Goal: Information Seeking & Learning: Learn about a topic

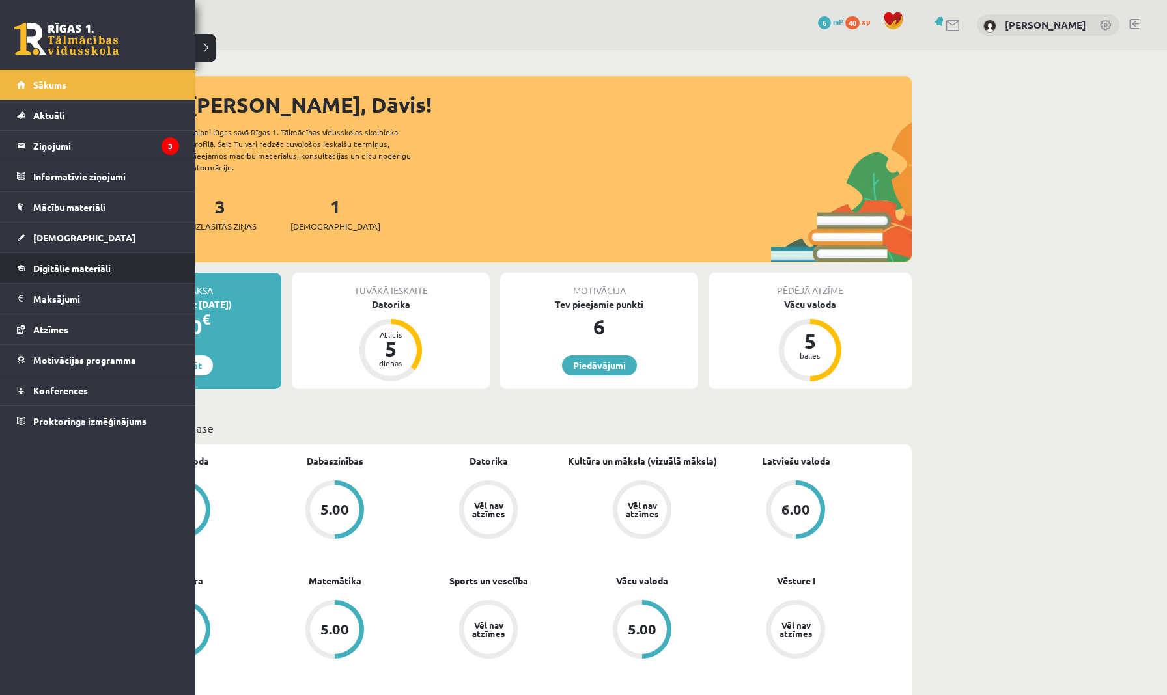
click at [95, 266] on span "Digitālie materiāli" at bounding box center [71, 268] width 77 height 12
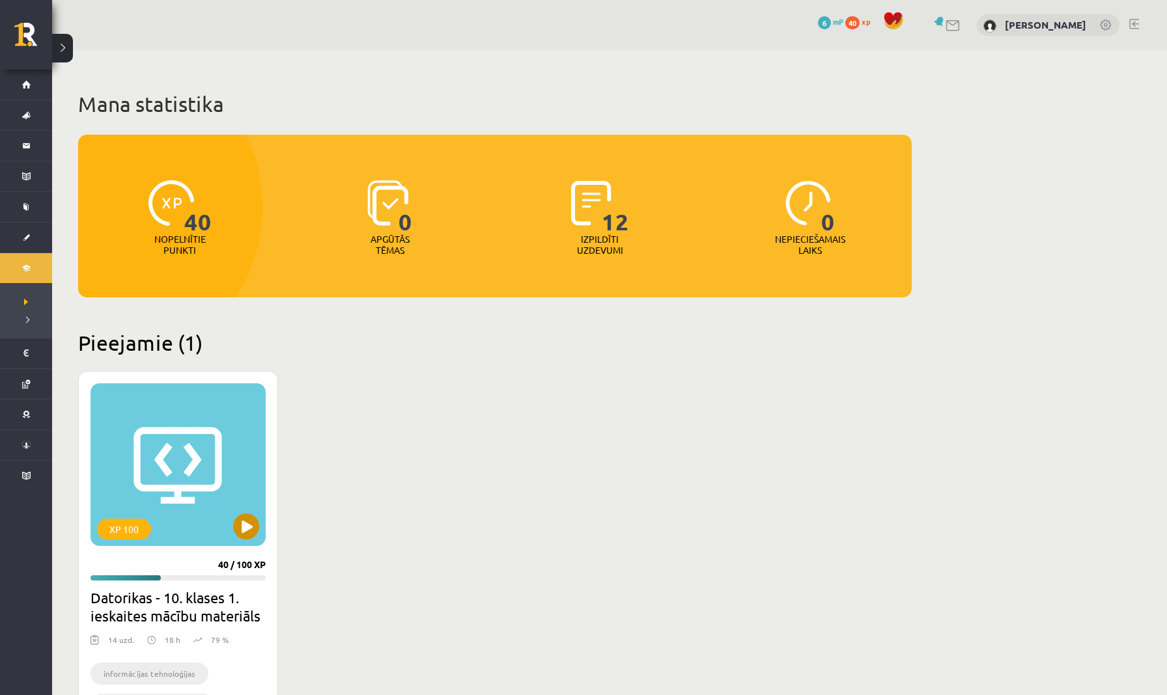
click at [251, 531] on button at bounding box center [246, 527] width 26 height 26
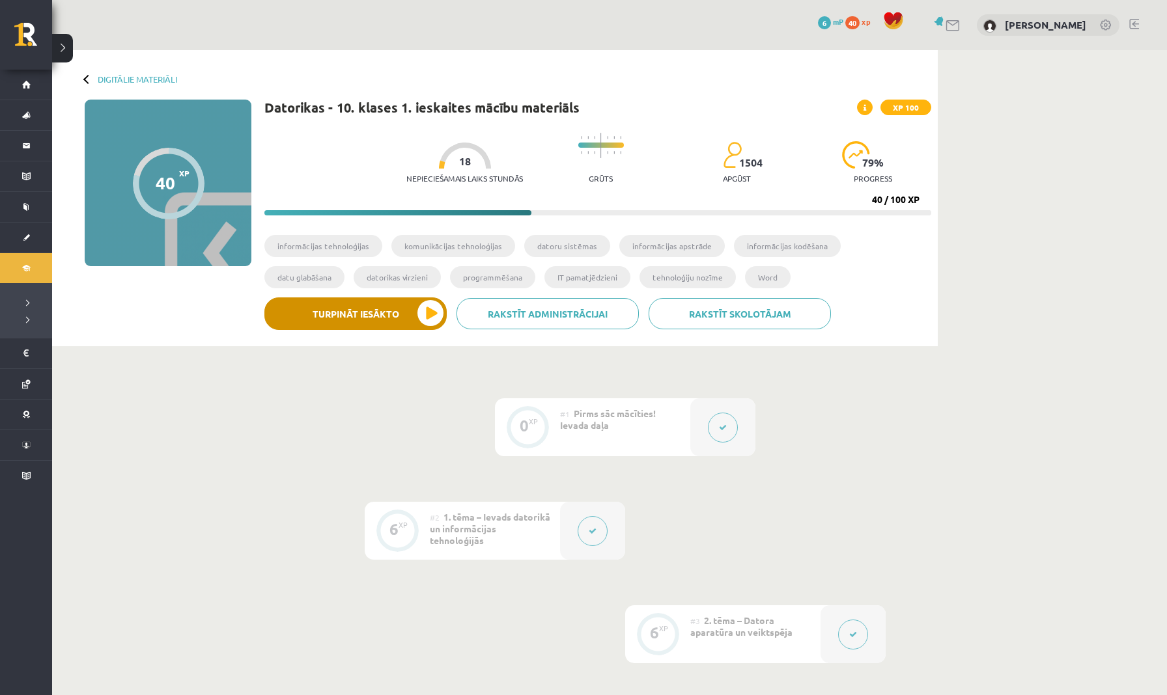
click at [393, 320] on button "Turpināt iesākto" at bounding box center [355, 313] width 182 height 33
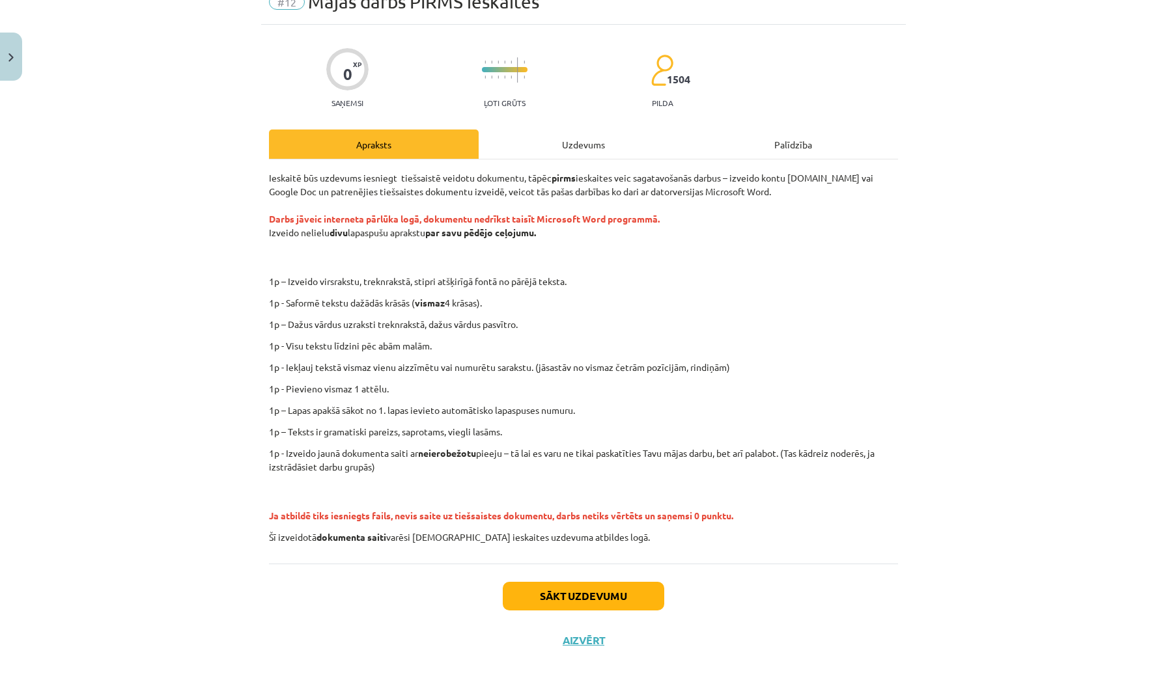
scroll to position [64, 0]
click at [546, 598] on button "Sākt uzdevumu" at bounding box center [583, 596] width 161 height 29
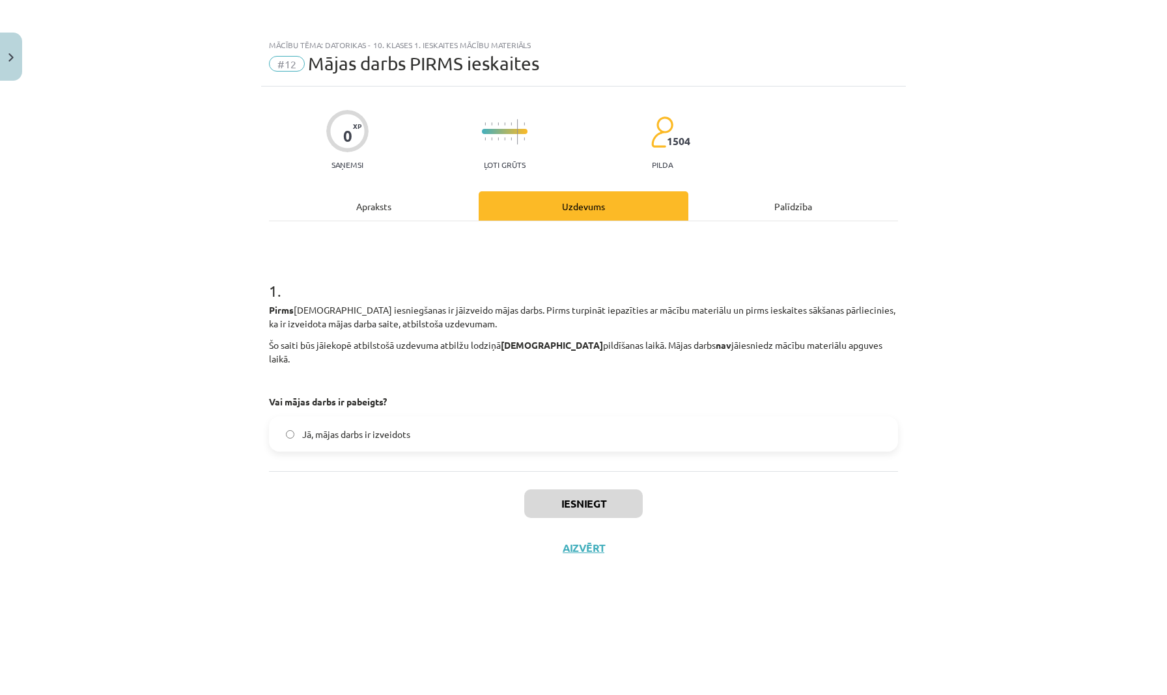
click at [383, 208] on div "Apraksts" at bounding box center [374, 205] width 210 height 29
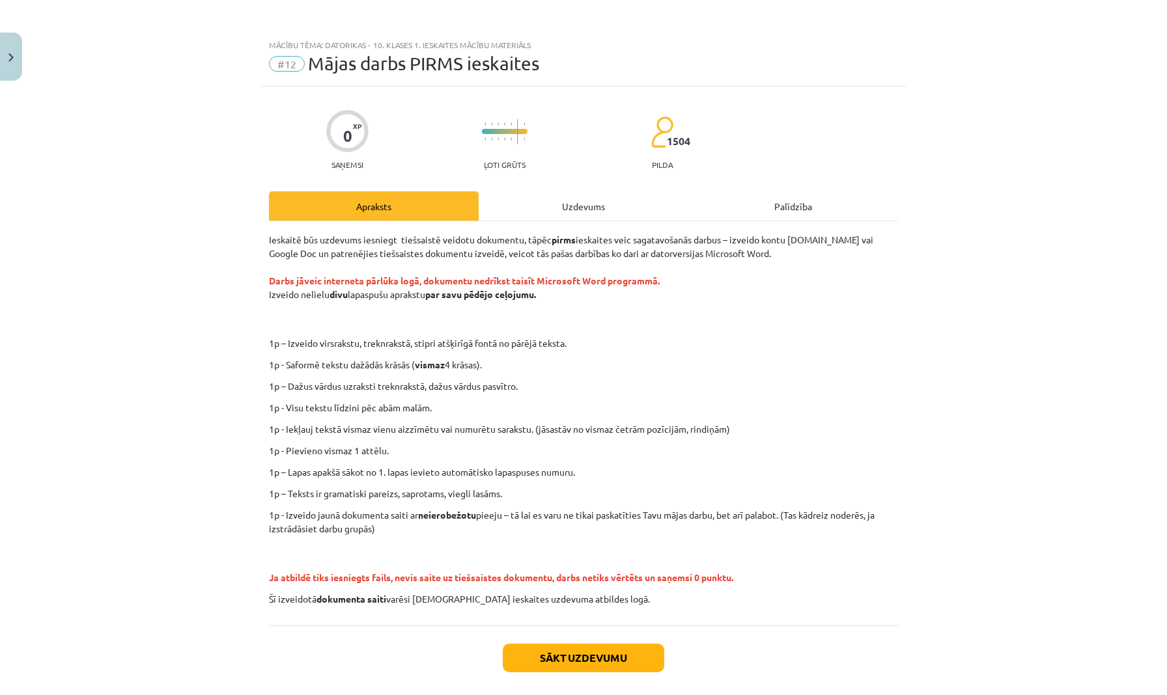
click at [542, 663] on button "Sākt uzdevumu" at bounding box center [583, 658] width 161 height 29
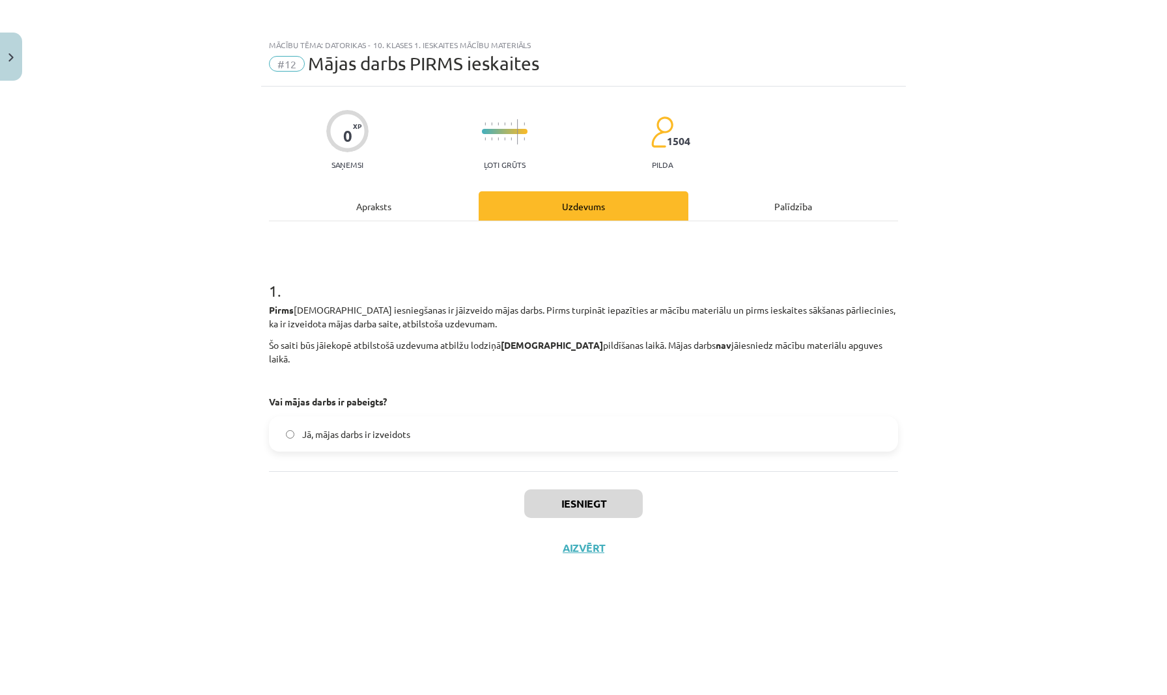
click at [576, 542] on button "Aizvērt" at bounding box center [583, 548] width 49 height 13
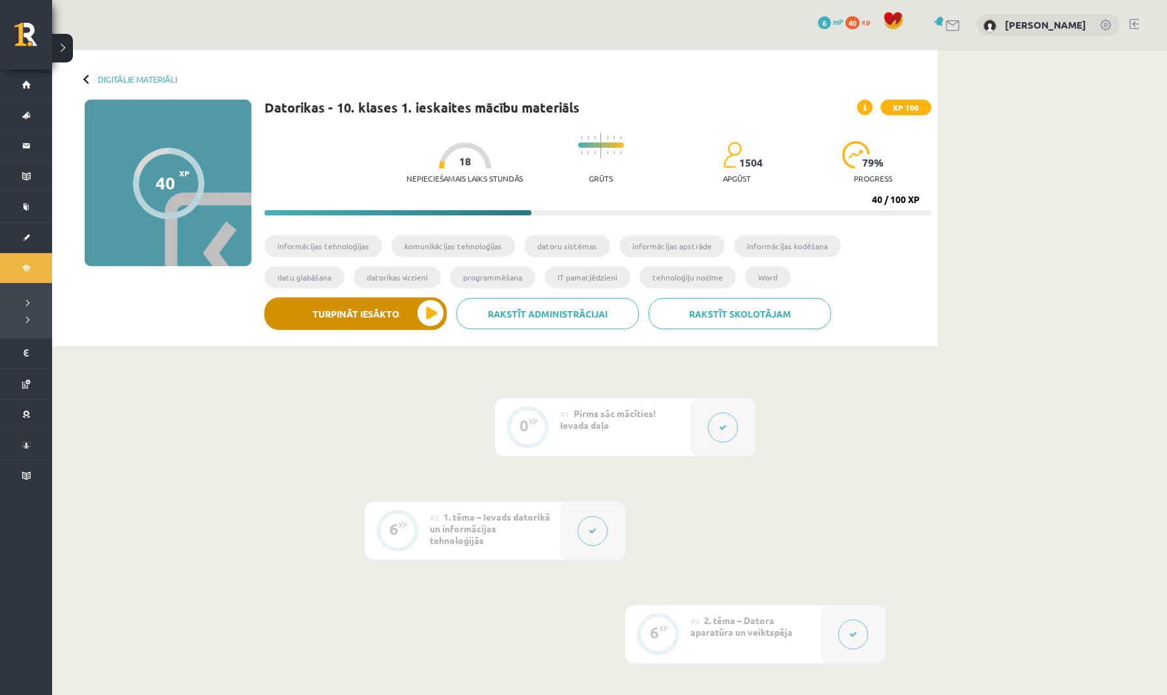
click at [430, 316] on button "Turpināt iesākto" at bounding box center [355, 313] width 182 height 33
